Goal: Download file/media

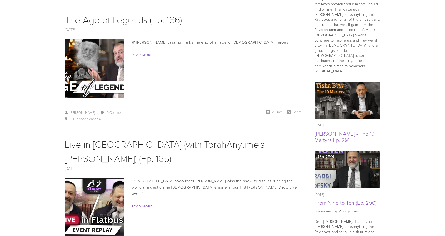
scroll to position [394, 0]
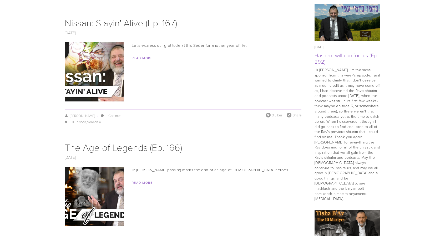
scroll to position [267, 0]
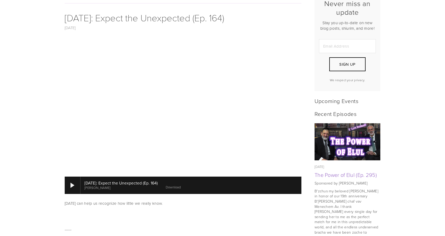
scroll to position [153, 0]
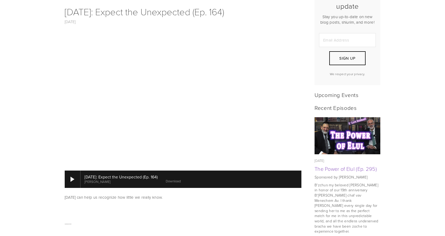
click at [172, 179] on link "Download" at bounding box center [173, 181] width 15 height 5
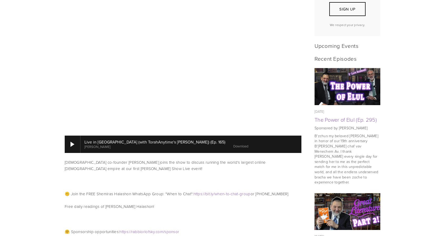
scroll to position [203, 0]
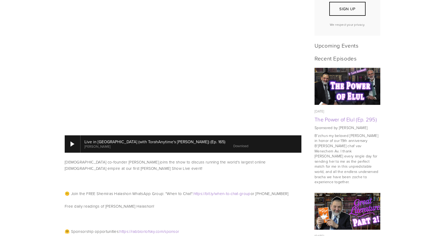
click at [233, 143] on link "Download" at bounding box center [240, 145] width 15 height 5
